Goal: Task Accomplishment & Management: Complete application form

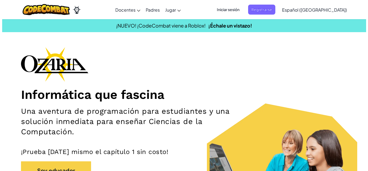
scroll to position [74, 0]
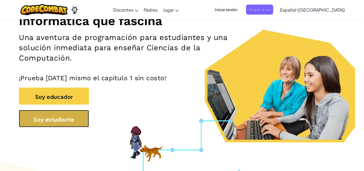
click at [54, 116] on font "Soy estudiante" at bounding box center [53, 118] width 41 height 7
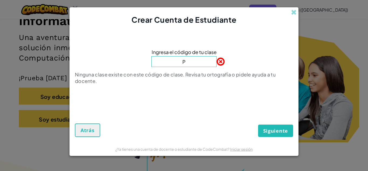
type input "PLANTSAFEPOWER"
click at [270, 134] on button "Siguiente" at bounding box center [275, 130] width 35 height 12
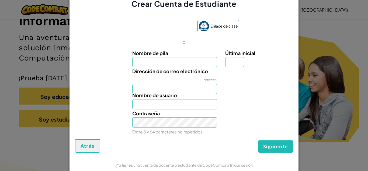
scroll to position [9, 0]
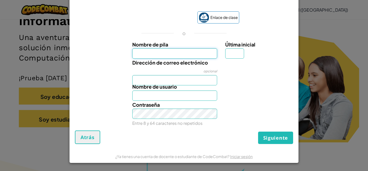
click at [157, 51] on input "Nombre de pila" at bounding box center [174, 53] width 85 height 10
type input "[PERSON_NAME]"
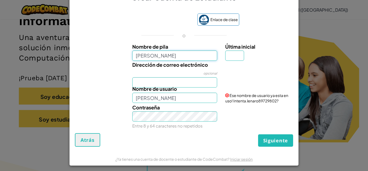
scroll to position [8, 0]
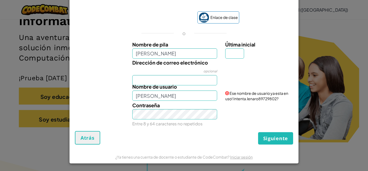
click at [253, 95] on font "Ese nombre de usuario ya esta en uso! Intenta Jenaro89729802?" at bounding box center [256, 96] width 63 height 10
drag, startPoint x: 243, startPoint y: 99, endPoint x: 281, endPoint y: 99, distance: 37.5
click at [281, 99] on div "Ese nombre de usuario ya esta en uso! Intenta Jenaro89729802?" at bounding box center [258, 92] width 75 height 19
copy font "Jenaro89729802?"
click at [188, 94] on input "[PERSON_NAME]" at bounding box center [174, 95] width 85 height 10
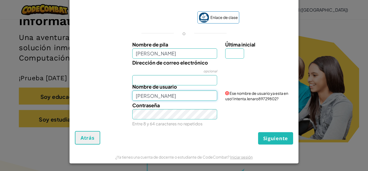
paste input "Jenaro89729802?"
click at [147, 95] on input "[PERSON_NAME] Jenaro89729802?" at bounding box center [174, 95] width 85 height 10
click at [177, 96] on input "Jenaro89729802?" at bounding box center [174, 95] width 85 height 10
type input "Jenaro89729802"
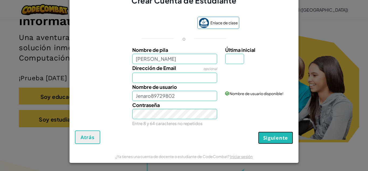
scroll to position [3, 0]
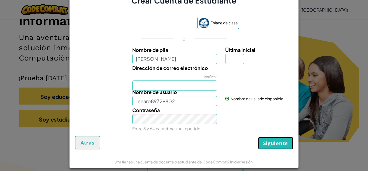
click at [280, 140] on font "Siguiente" at bounding box center [275, 143] width 25 height 6
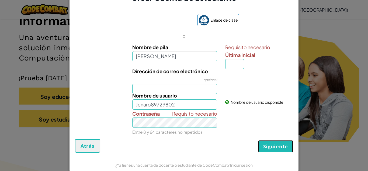
scroll to position [0, 0]
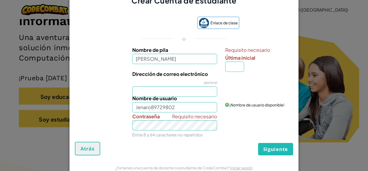
click at [157, 95] on font "Nombre de usuario" at bounding box center [154, 98] width 45 height 6
click at [157, 102] on input "Jenaro89729802" at bounding box center [174, 107] width 85 height 10
click at [231, 67] on input "Última inicial" at bounding box center [234, 66] width 19 height 10
type input "E"
type input "JenaroE"
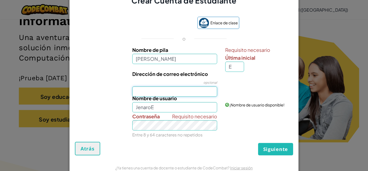
click at [184, 90] on input "Dirección de correo electrónico" at bounding box center [174, 91] width 85 height 10
type input "[EMAIL_ADDRESS][DOMAIN_NAME]"
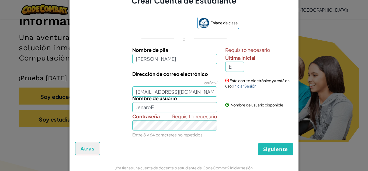
click at [241, 88] on font "Iniciar Sesión" at bounding box center [244, 85] width 23 height 5
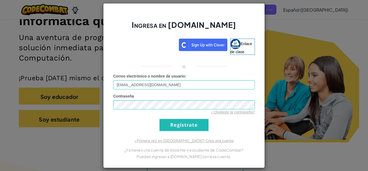
click at [162, 110] on div "¿Olvidaste la contraseña?" at bounding box center [184, 111] width 142 height 5
click at [170, 123] on input "Regístrate" at bounding box center [184, 125] width 49 height 12
